Goal: Information Seeking & Learning: Learn about a topic

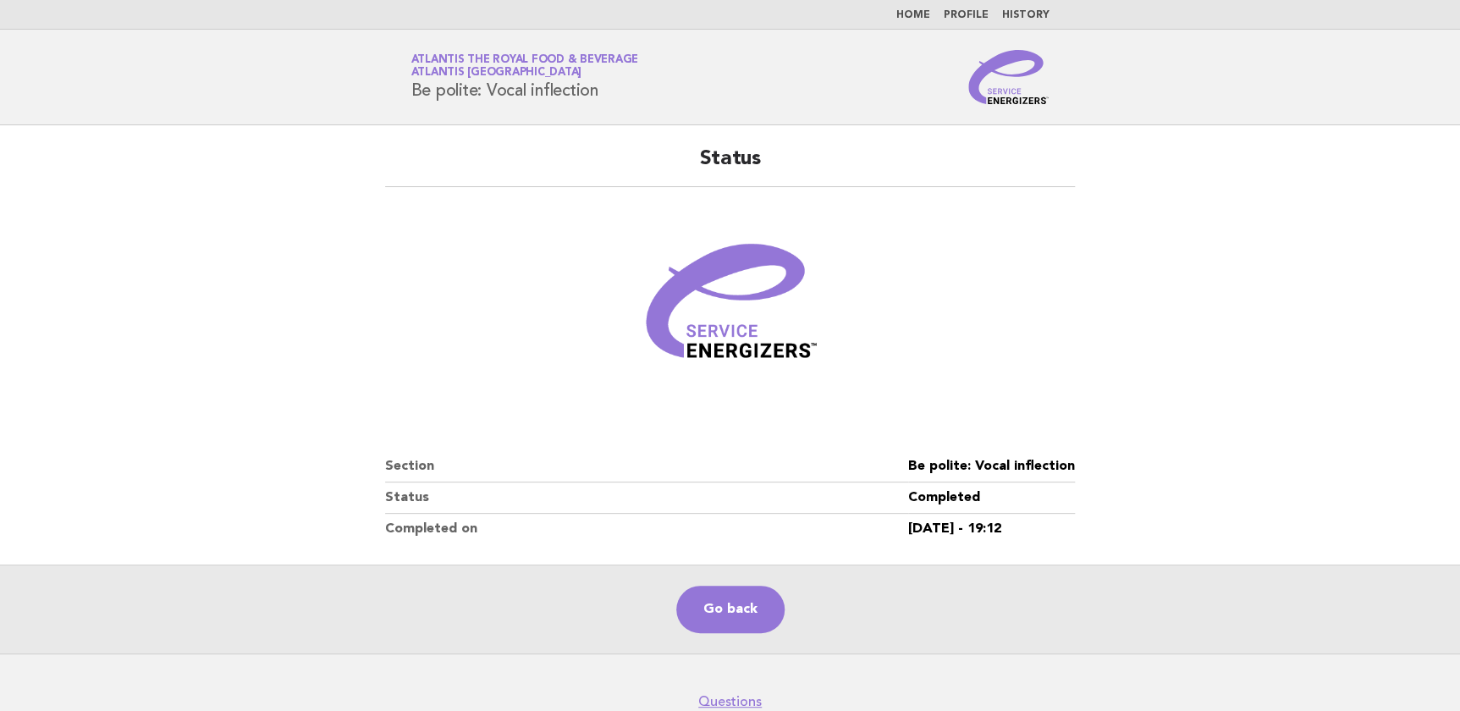
click at [1025, 97] on img at bounding box center [1008, 77] width 81 height 54
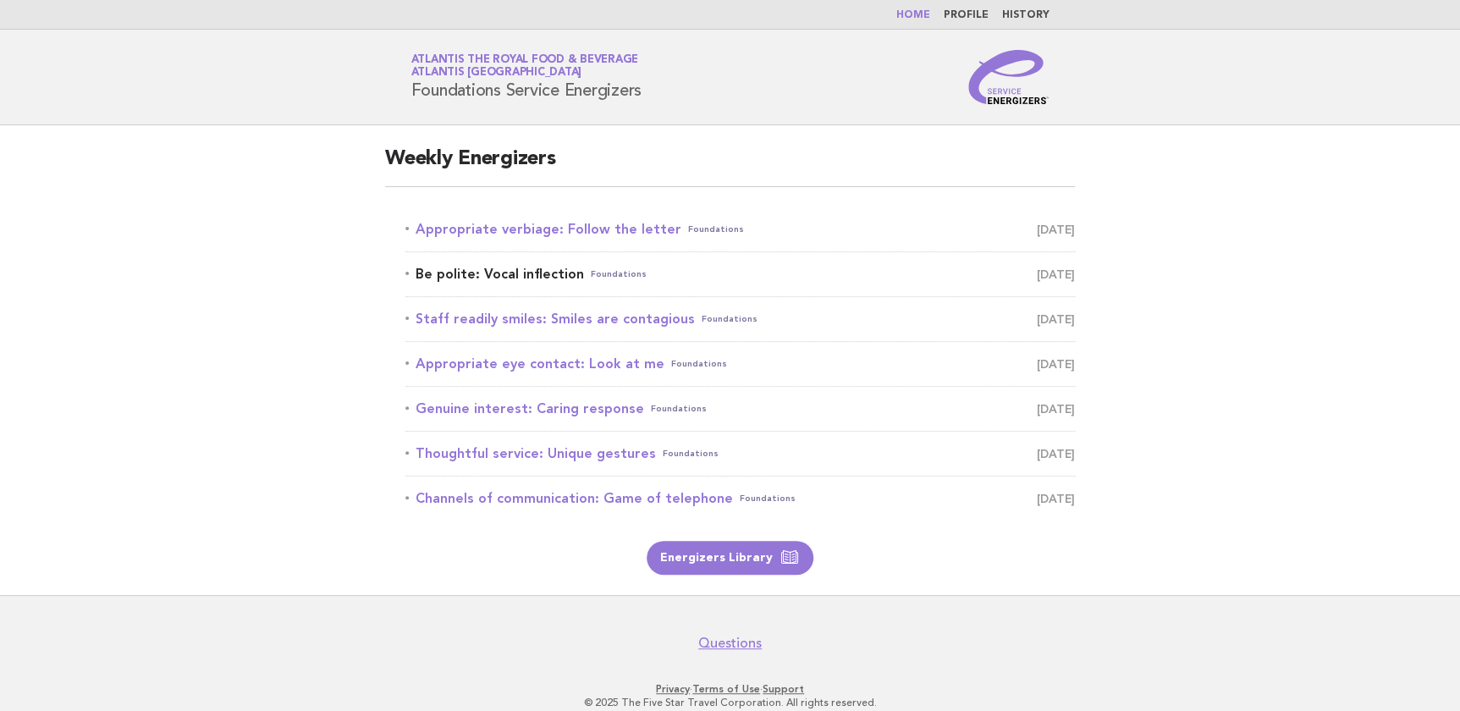
click at [554, 269] on link "Be polite: Vocal inflection Foundations August 24" at bounding box center [739, 274] width 669 height 24
